Goal: Information Seeking & Learning: Find specific fact

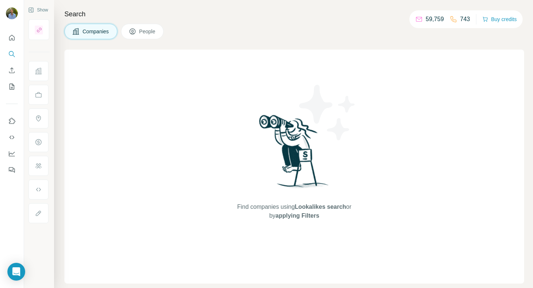
click at [12, 53] on icon "Search" at bounding box center [11, 53] width 7 height 7
click at [150, 31] on span "People" at bounding box center [147, 31] width 17 height 7
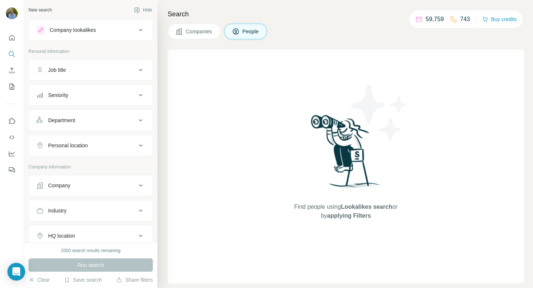
click at [96, 70] on div "Job title" at bounding box center [86, 69] width 100 height 7
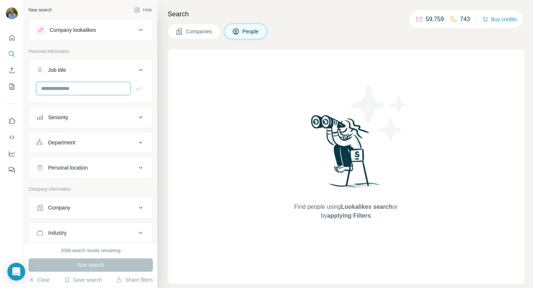
click at [101, 92] on input "text" at bounding box center [83, 88] width 94 height 13
type input "*"
type input "***"
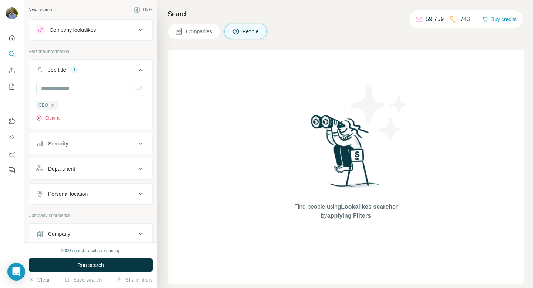
click at [53, 116] on button "Clear all" at bounding box center [48, 118] width 25 height 7
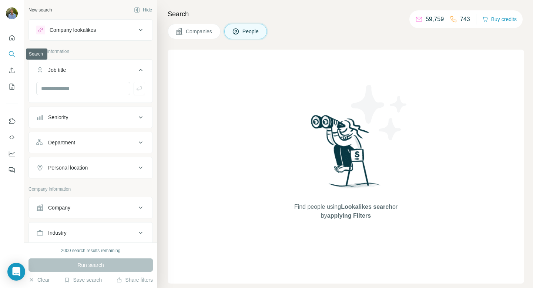
click at [11, 53] on icon "Search" at bounding box center [11, 53] width 7 height 7
click at [117, 37] on button "Company lookalikes" at bounding box center [91, 30] width 124 height 18
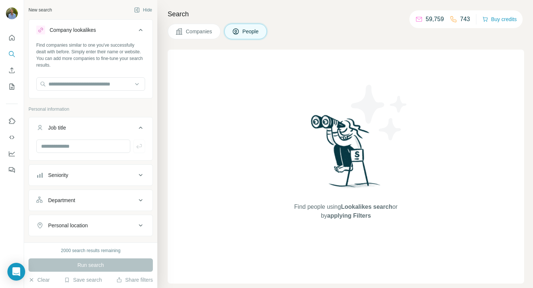
click at [122, 28] on div "Company lookalikes" at bounding box center [86, 30] width 100 height 9
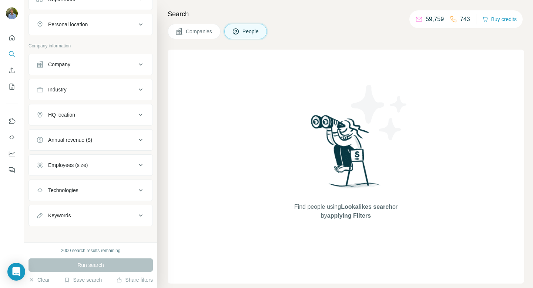
scroll to position [147, 0]
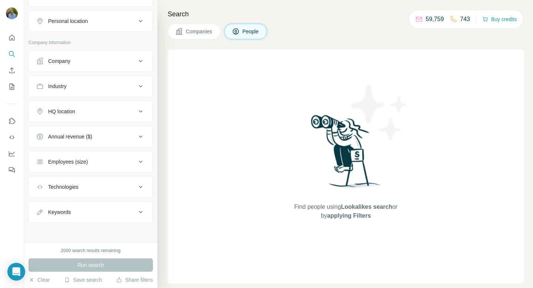
click at [97, 159] on div "Employees (size)" at bounding box center [86, 161] width 100 height 7
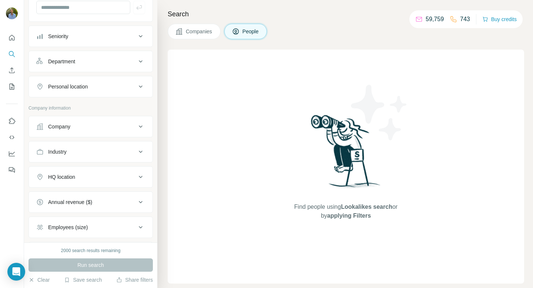
scroll to position [0, 0]
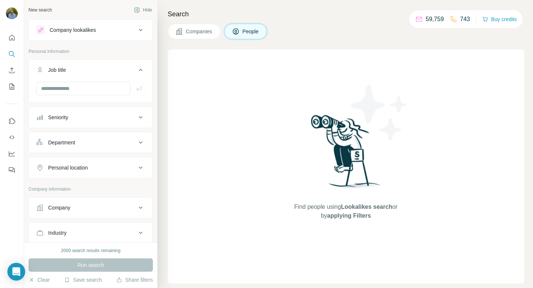
click at [191, 31] on span "Companies" at bounding box center [199, 31] width 27 height 7
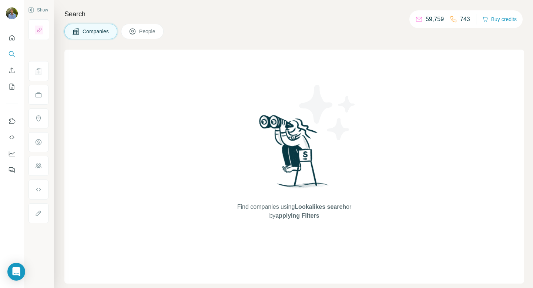
click at [191, 21] on div "Search Companies People Find companies using Lookalikes search or by applying F…" at bounding box center [293, 144] width 479 height 288
click at [8, 40] on icon "Quick start" at bounding box center [11, 37] width 7 height 7
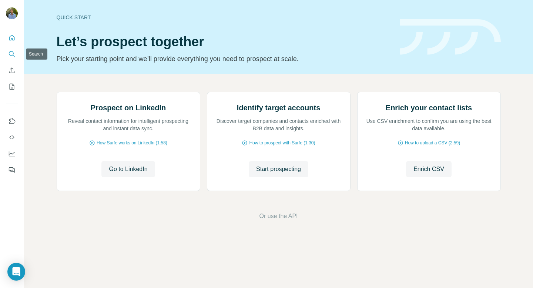
click at [16, 54] on button "Search" at bounding box center [12, 53] width 12 height 13
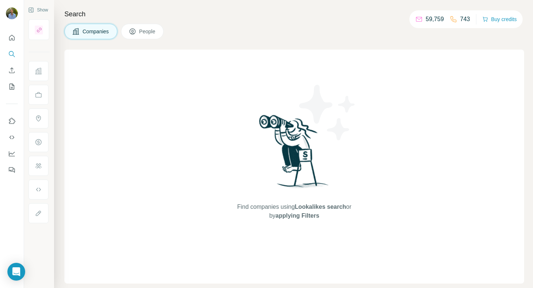
click at [136, 30] on icon at bounding box center [132, 31] width 7 height 7
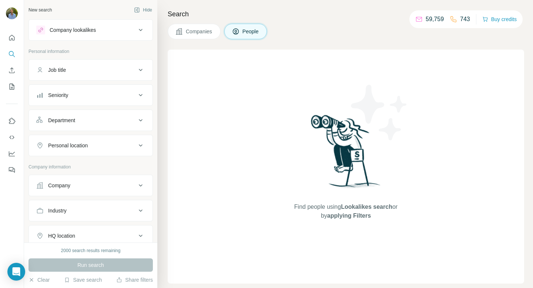
click at [116, 35] on button "Company lookalikes" at bounding box center [91, 30] width 124 height 18
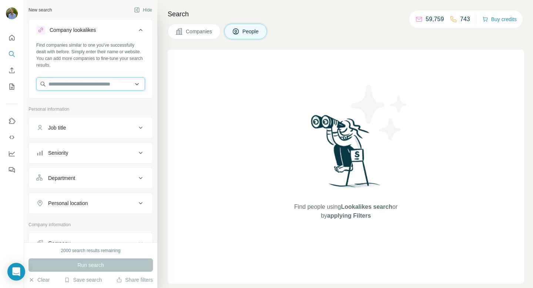
click at [84, 81] on input "text" at bounding box center [90, 83] width 109 height 13
type input "*"
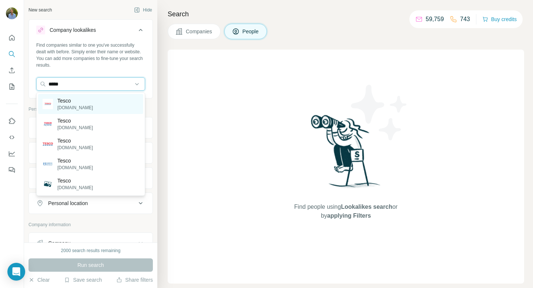
type input "*****"
click at [77, 104] on p "[DOMAIN_NAME]" at bounding box center [75, 107] width 36 height 7
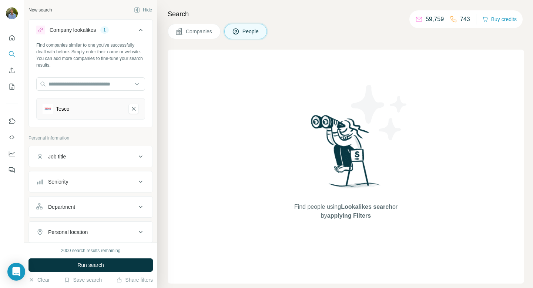
click at [198, 40] on div "Search Companies People Find people using Lookalikes search or by applying Filt…" at bounding box center [345, 144] width 376 height 288
click at [197, 34] on span "Companies" at bounding box center [199, 31] width 27 height 7
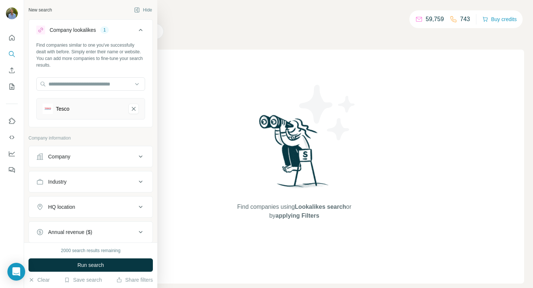
click at [41, 68] on div "Find companies similar to one you've successfully dealt with before. Simply ent…" at bounding box center [90, 55] width 109 height 27
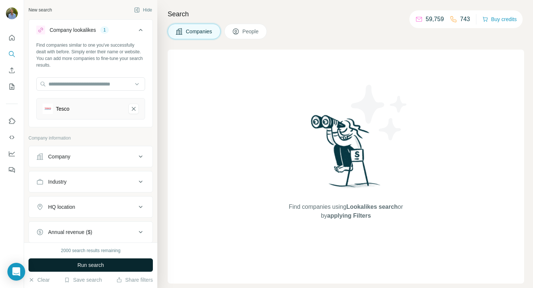
click at [82, 263] on span "Run search" at bounding box center [90, 264] width 27 height 7
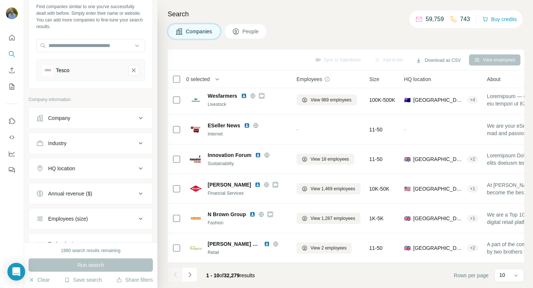
scroll to position [44, 0]
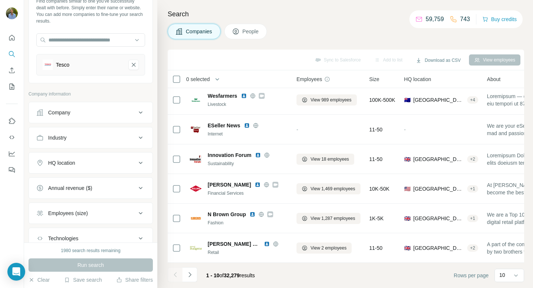
click at [116, 163] on div "HQ location" at bounding box center [86, 162] width 100 height 7
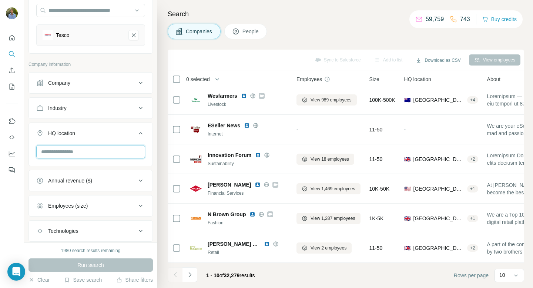
click at [81, 151] on input "text" at bounding box center [90, 151] width 109 height 13
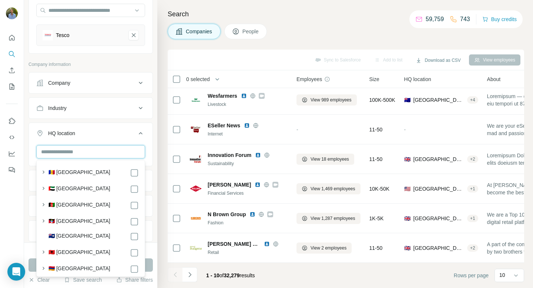
type input "*"
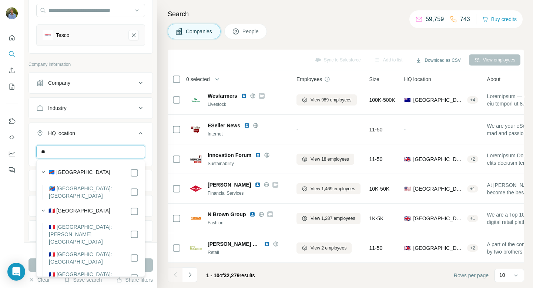
type input "*"
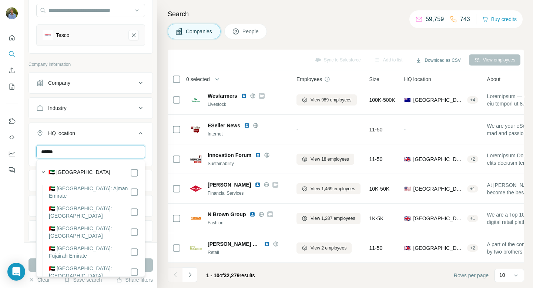
type input "******"
click at [148, 92] on div "Company" at bounding box center [91, 82] width 124 height 21
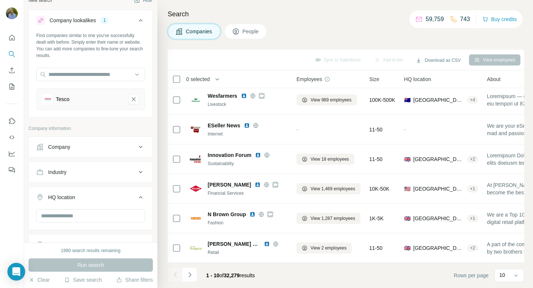
scroll to position [0, 0]
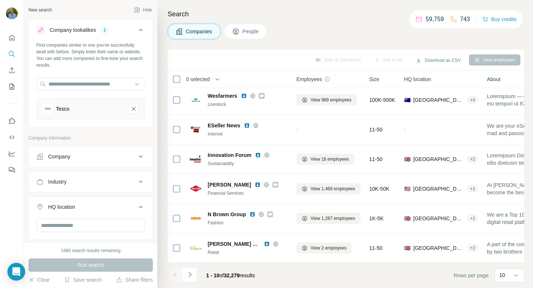
click at [262, 30] on button "People" at bounding box center [245, 32] width 43 height 16
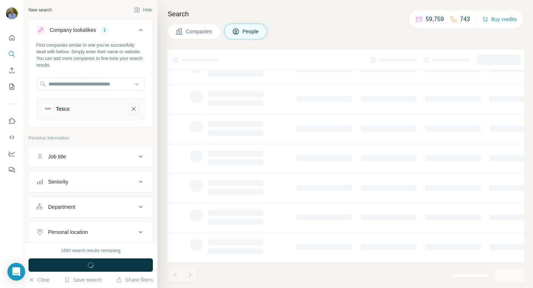
click at [134, 111] on icon "Tesco-remove-button" at bounding box center [133, 108] width 7 height 7
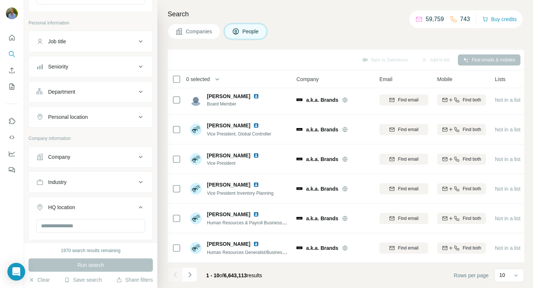
scroll to position [92, 0]
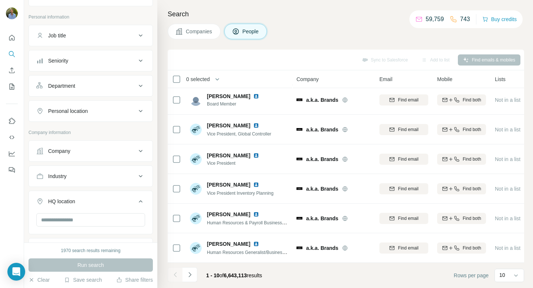
click at [103, 148] on div "Company" at bounding box center [86, 150] width 100 height 7
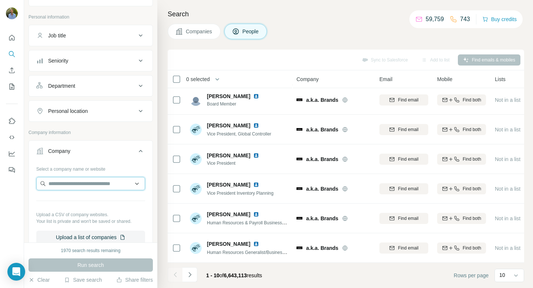
click at [89, 179] on input "text" at bounding box center [90, 183] width 109 height 13
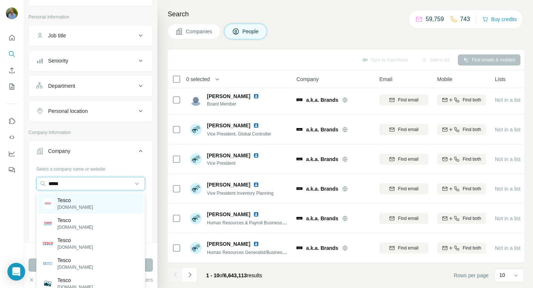
type input "*****"
click at [85, 202] on p "Tesco" at bounding box center [75, 200] width 36 height 7
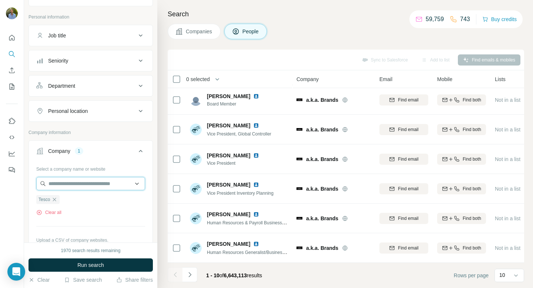
click at [93, 187] on input "text" at bounding box center [90, 183] width 109 height 13
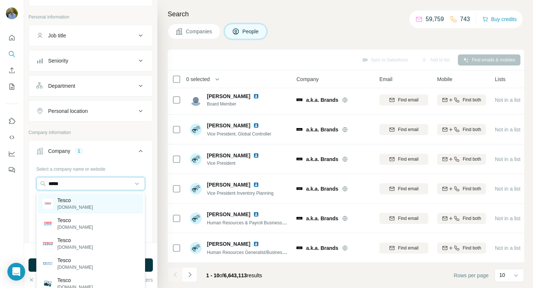
type input "*****"
click at [93, 200] on div "Tesco [DOMAIN_NAME]" at bounding box center [90, 204] width 105 height 20
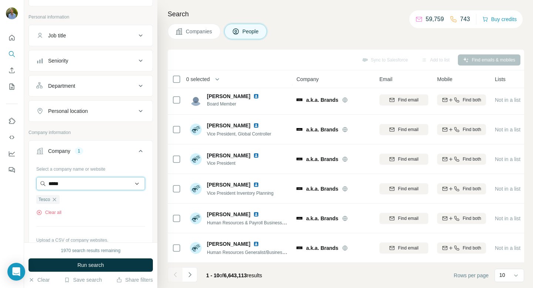
click at [93, 185] on input "*****" at bounding box center [90, 183] width 109 height 13
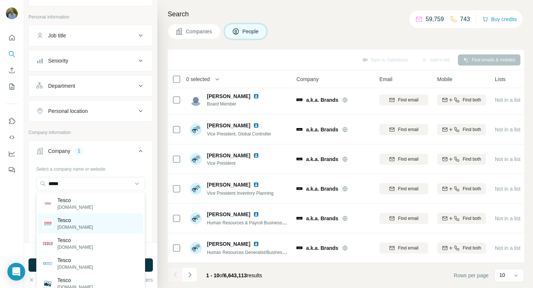
click at [91, 216] on div "Tesco [DOMAIN_NAME]" at bounding box center [90, 224] width 105 height 20
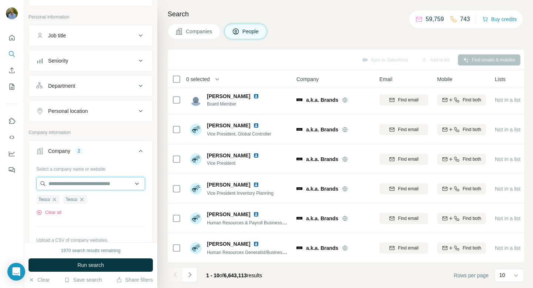
click at [93, 180] on input "text" at bounding box center [90, 183] width 109 height 13
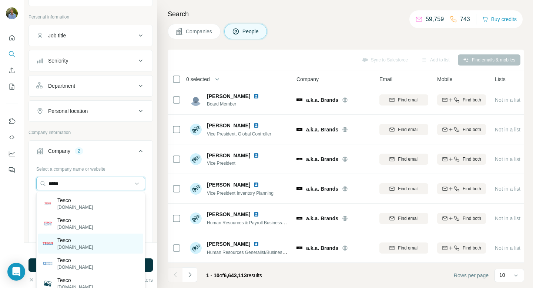
type input "*****"
click at [97, 242] on div "Tesco [DOMAIN_NAME]" at bounding box center [90, 244] width 105 height 20
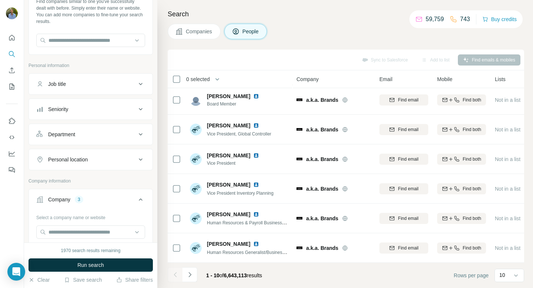
scroll to position [39, 0]
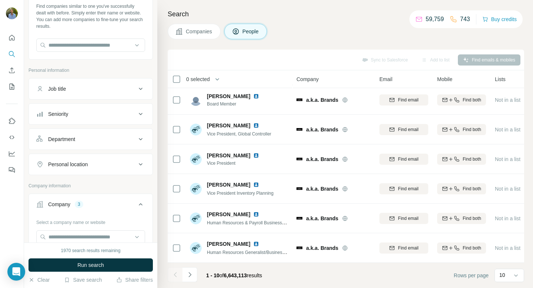
click at [95, 121] on button "Seniority" at bounding box center [91, 114] width 124 height 18
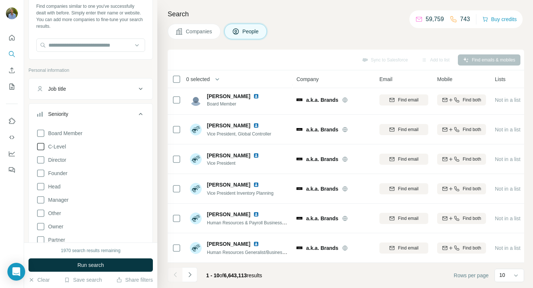
click at [66, 147] on span "C-Level" at bounding box center [55, 146] width 21 height 7
click at [66, 130] on span "Board Member" at bounding box center [63, 133] width 37 height 7
click at [59, 157] on span "Director" at bounding box center [55, 159] width 21 height 7
click at [57, 173] on span "Founder" at bounding box center [56, 173] width 22 height 7
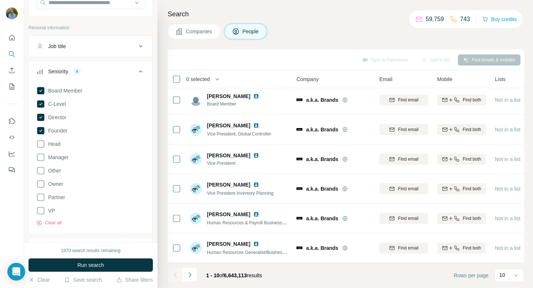
scroll to position [83, 0]
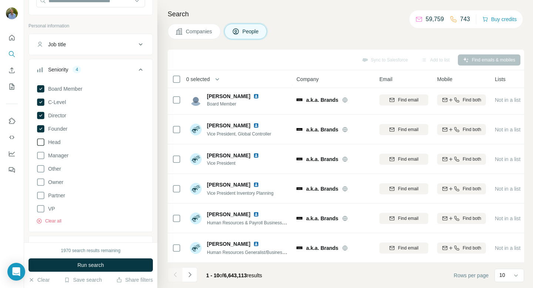
click at [56, 141] on span "Head" at bounding box center [52, 141] width 15 height 7
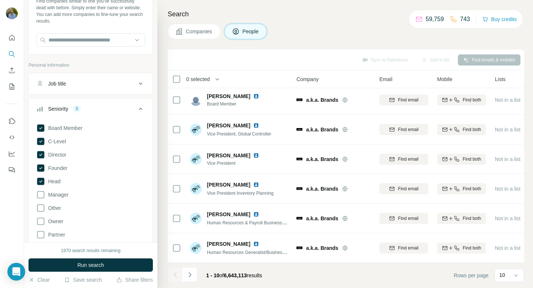
click at [114, 109] on div "Seniority 5" at bounding box center [86, 108] width 100 height 7
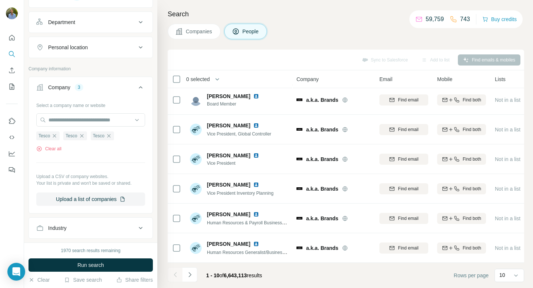
scroll to position [169, 0]
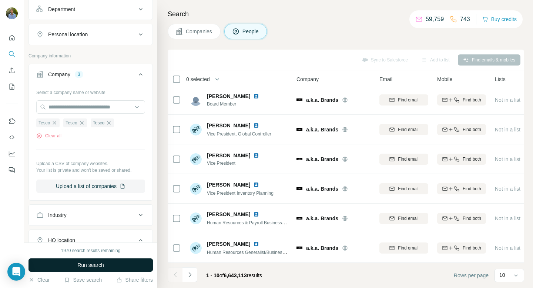
click at [100, 264] on span "Run search" at bounding box center [90, 264] width 27 height 7
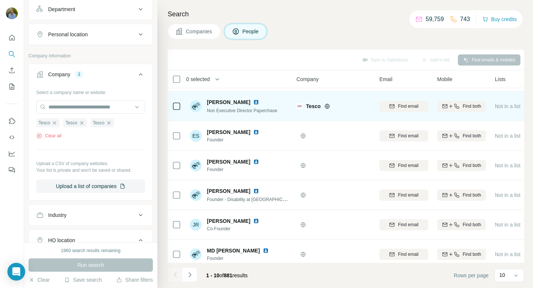
scroll to position [0, 0]
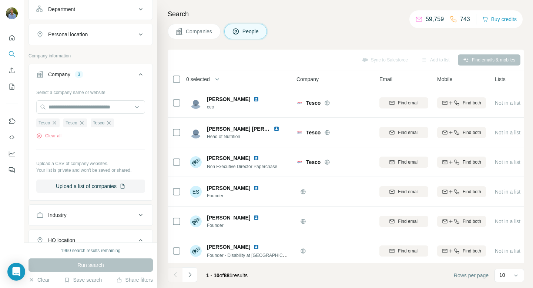
click at [309, 61] on div "Sync to Salesforce Add to list Find emails & mobiles" at bounding box center [345, 59] width 349 height 13
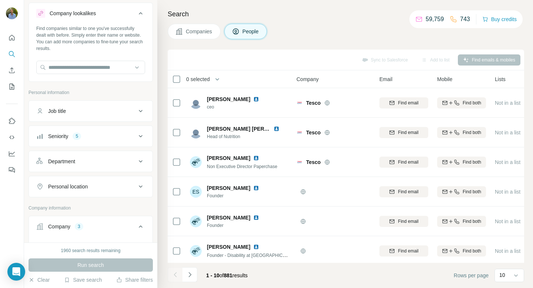
scroll to position [19, 0]
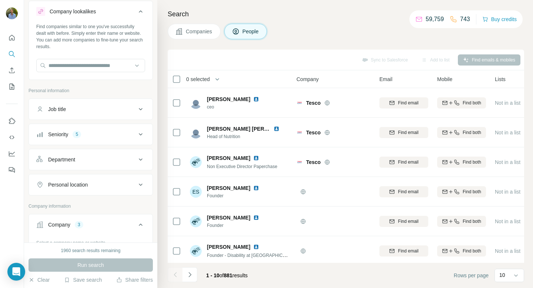
click at [103, 115] on button "Job title" at bounding box center [91, 109] width 124 height 18
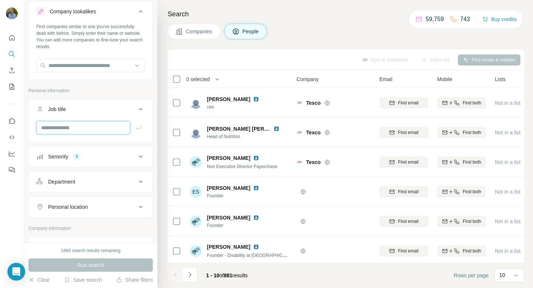
click at [90, 130] on input "text" at bounding box center [83, 127] width 94 height 13
type input "***"
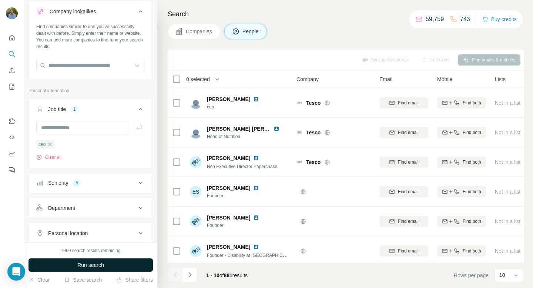
click at [96, 262] on span "Run search" at bounding box center [90, 264] width 27 height 7
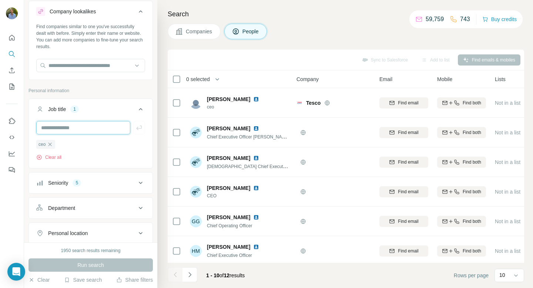
click at [94, 128] on input "text" at bounding box center [83, 127] width 94 height 13
click at [53, 145] on icon "button" at bounding box center [50, 144] width 6 height 6
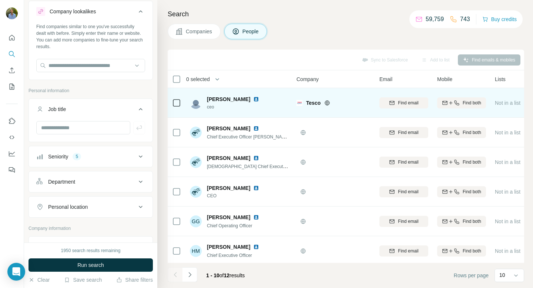
click at [253, 98] on img at bounding box center [256, 99] width 6 height 6
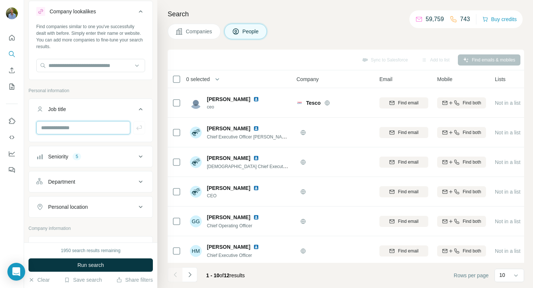
click at [57, 130] on input "text" at bounding box center [83, 127] width 94 height 13
type input "**********"
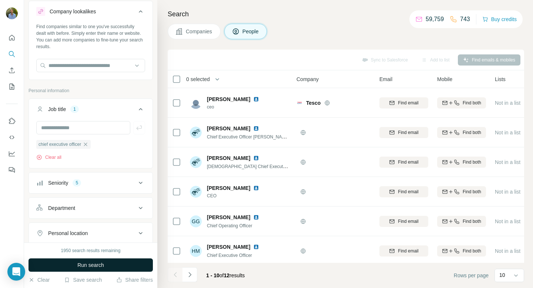
click at [80, 262] on span "Run search" at bounding box center [90, 264] width 27 height 7
